Goal: Task Accomplishment & Management: Use online tool/utility

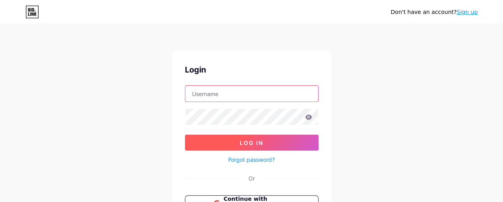
type input "[EMAIL_ADDRESS][DOMAIN_NAME]"
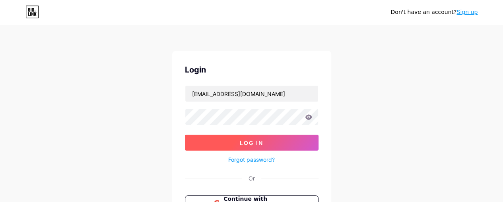
click at [250, 145] on button "Log In" at bounding box center [252, 142] width 134 height 16
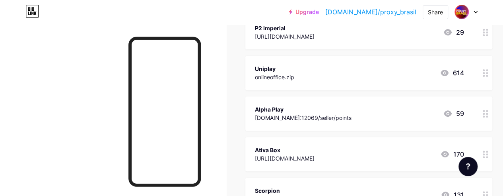
scroll to position [40, 0]
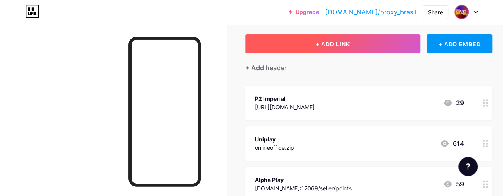
click at [341, 48] on button "+ ADD LINK" at bounding box center [332, 43] width 175 height 19
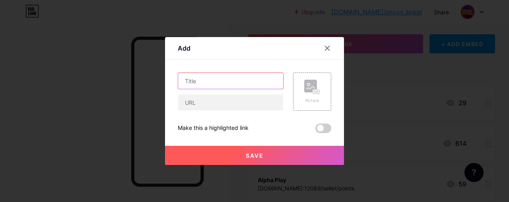
click at [233, 83] on input "text" at bounding box center [230, 81] width 105 height 16
type input "Union"
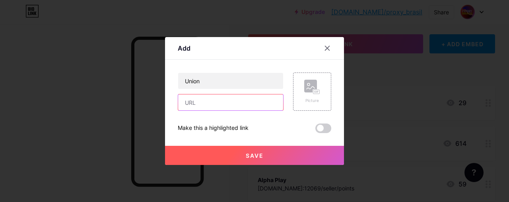
click at [204, 103] on input "text" at bounding box center [230, 102] width 105 height 16
type input "[URL][DOMAIN_NAME]"
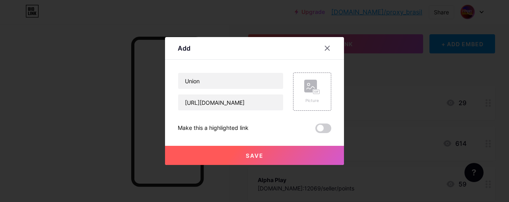
click at [265, 155] on button "Save" at bounding box center [254, 155] width 179 height 19
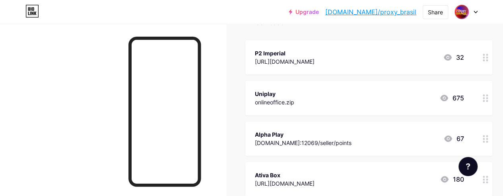
scroll to position [0, 0]
